Goal: Subscribe to service/newsletter

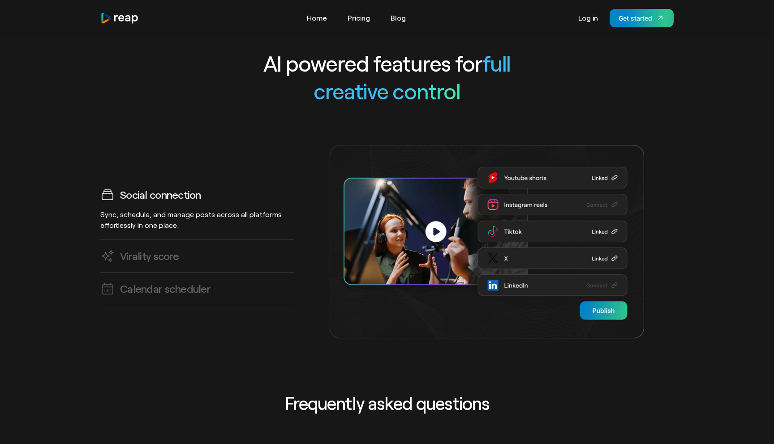
scroll to position [2125, 0]
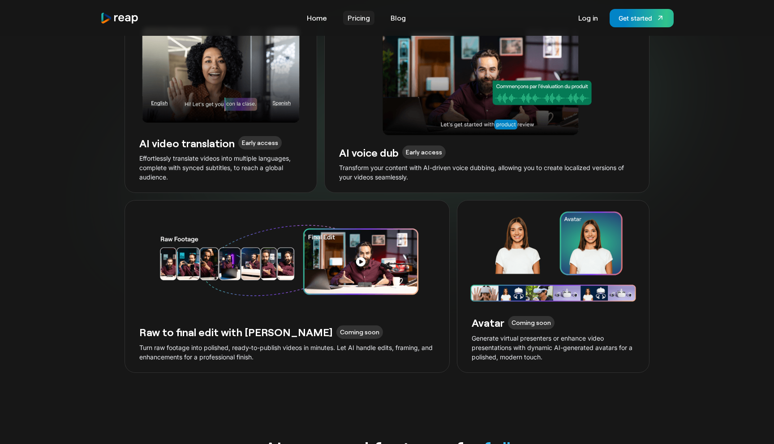
click at [361, 13] on link "Pricing" at bounding box center [358, 18] width 31 height 14
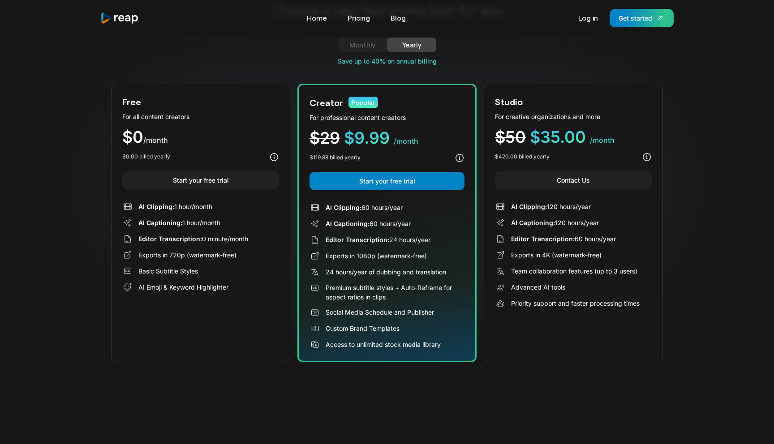
scroll to position [39, 0]
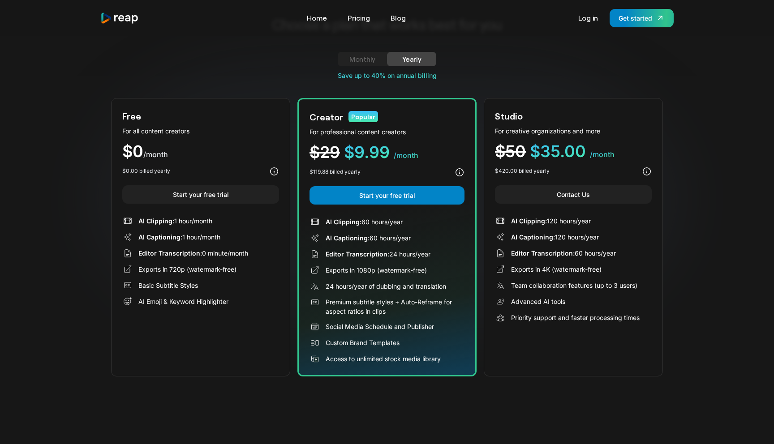
click at [365, 65] on link "Monthly" at bounding box center [362, 59] width 49 height 14
click at [392, 59] on link "Yearly" at bounding box center [411, 59] width 49 height 14
click at [369, 59] on div "Monthly" at bounding box center [362, 59] width 28 height 11
click at [406, 60] on div "Yearly" at bounding box center [412, 59] width 28 height 11
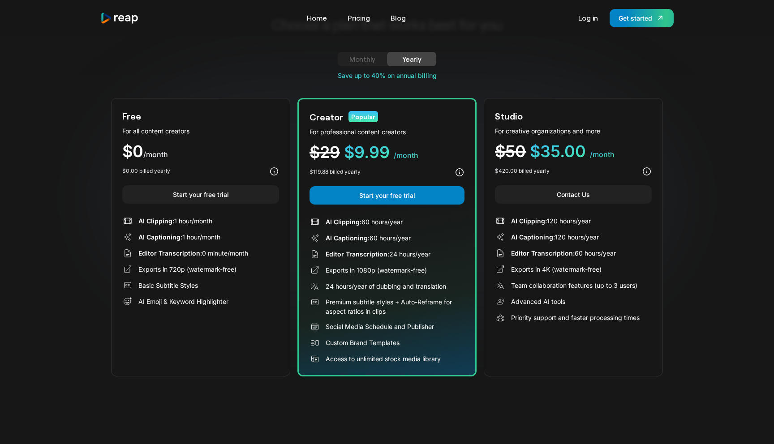
click at [375, 60] on div "Monthly" at bounding box center [362, 59] width 28 height 11
click at [398, 60] on div "Yearly" at bounding box center [412, 59] width 28 height 11
click at [369, 60] on div "Monthly" at bounding box center [362, 59] width 28 height 11
click at [406, 59] on div "Yearly" at bounding box center [412, 59] width 28 height 11
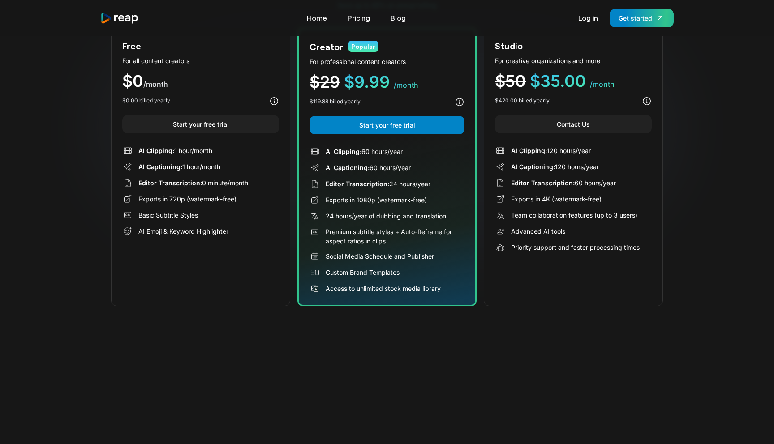
scroll to position [0, 0]
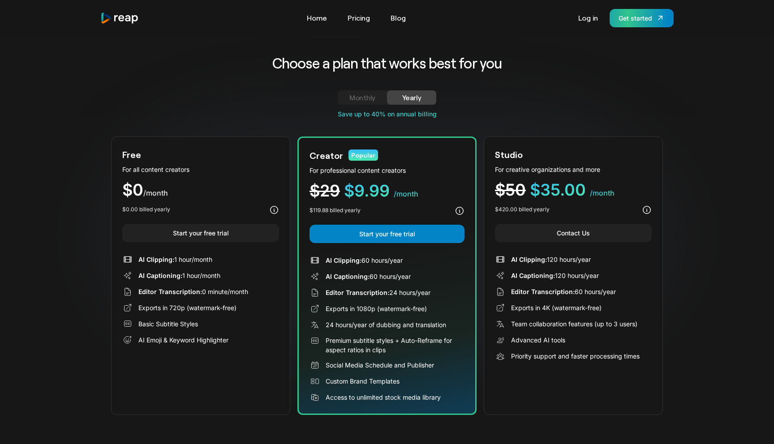
click at [645, 24] on link "Get started" at bounding box center [641, 18] width 64 height 18
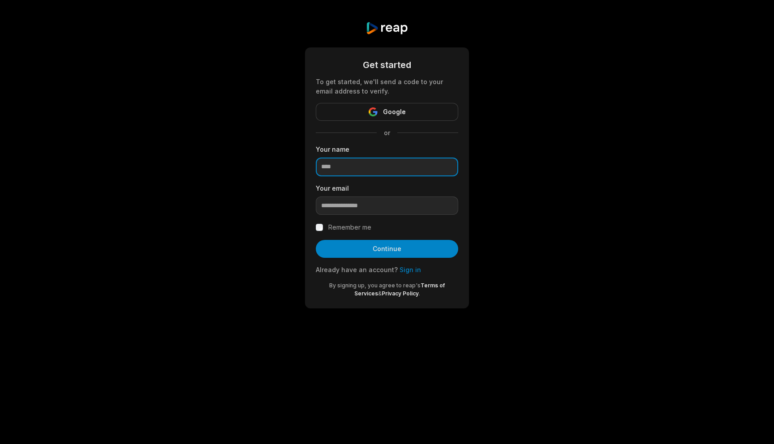
click at [373, 173] on input at bounding box center [387, 167] width 142 height 19
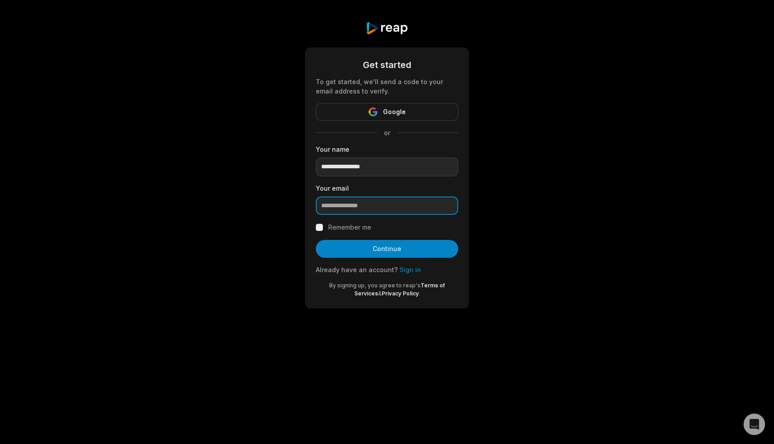
click at [375, 207] on input "email" at bounding box center [387, 206] width 142 height 19
click at [223, 184] on div "**********" at bounding box center [387, 165] width 774 height 330
click at [361, 202] on input "email" at bounding box center [387, 206] width 142 height 19
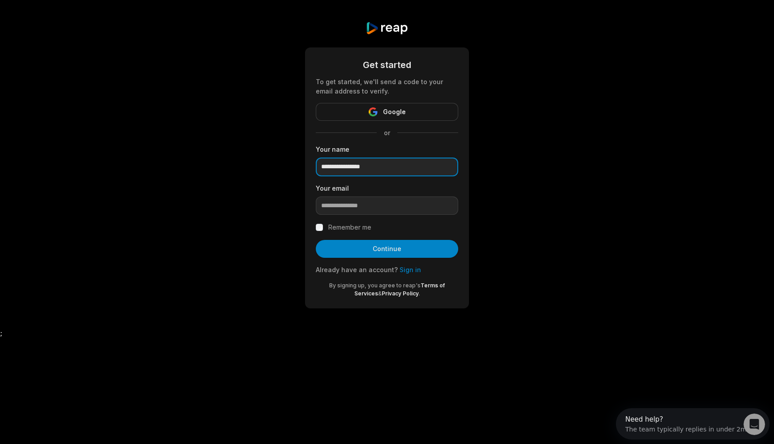
drag, startPoint x: 389, startPoint y: 167, endPoint x: 303, endPoint y: 167, distance: 86.9
click at [303, 167] on div "**********" at bounding box center [387, 165] width 774 height 330
type input "***"
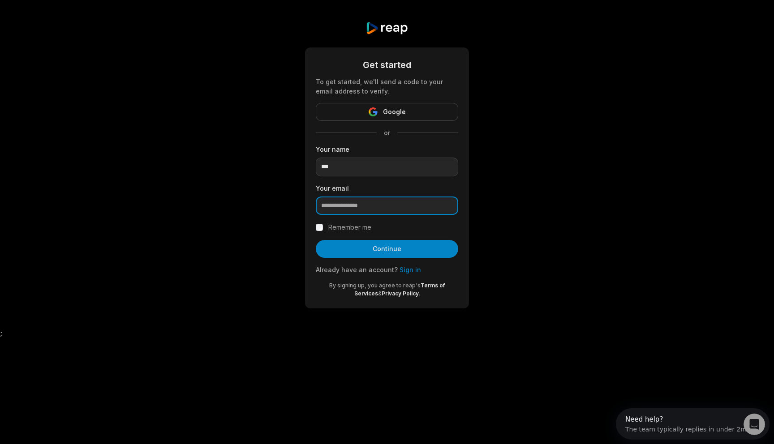
click at [338, 205] on input "email" at bounding box center [387, 206] width 142 height 19
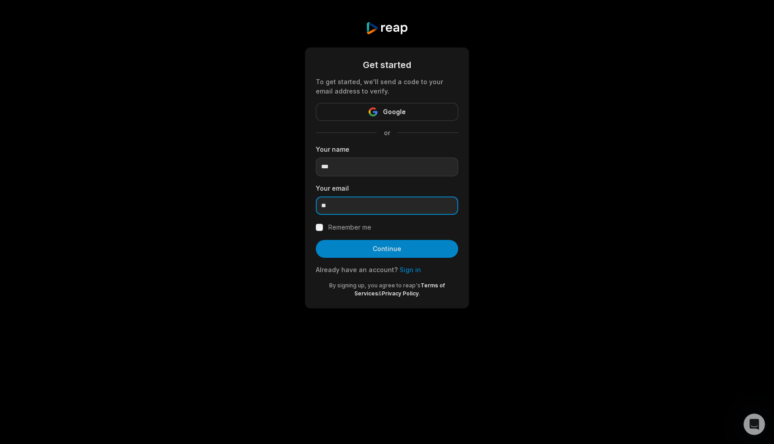
type input "**********"
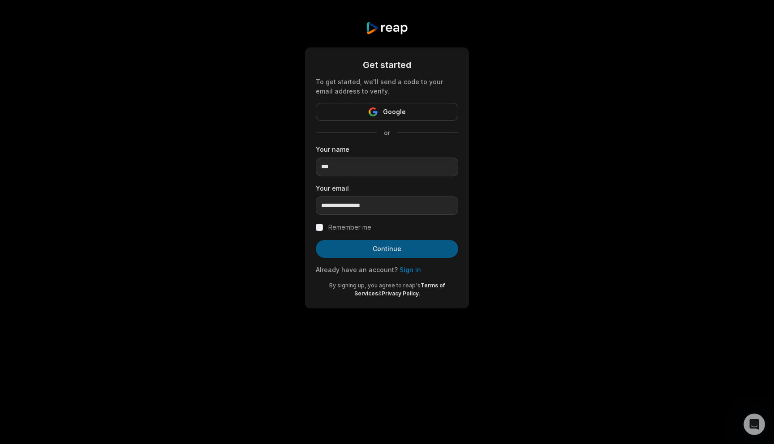
click at [391, 247] on button "Continue" at bounding box center [387, 249] width 142 height 18
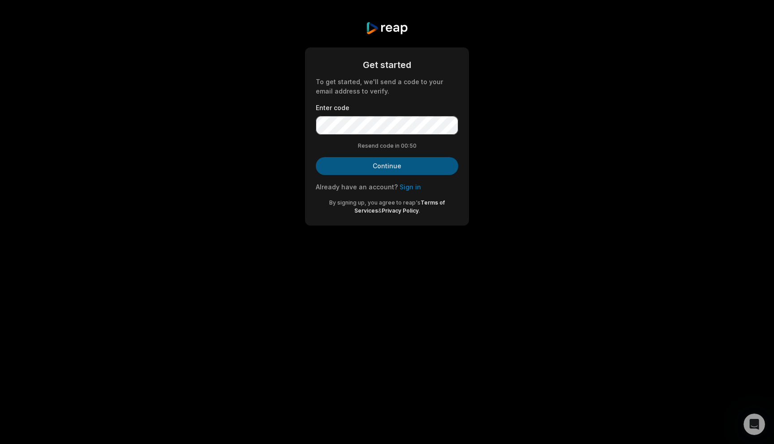
click at [394, 165] on button "Continue" at bounding box center [387, 166] width 142 height 18
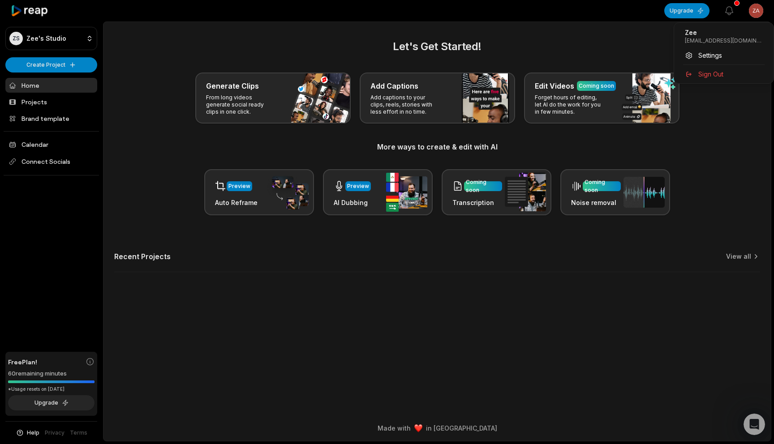
click at [760, 9] on html "ZS [PERSON_NAME]'s Studio Create Project Home Projects Brand template Calendar …" at bounding box center [387, 222] width 774 height 444
